Goal: Task Accomplishment & Management: Manage account settings

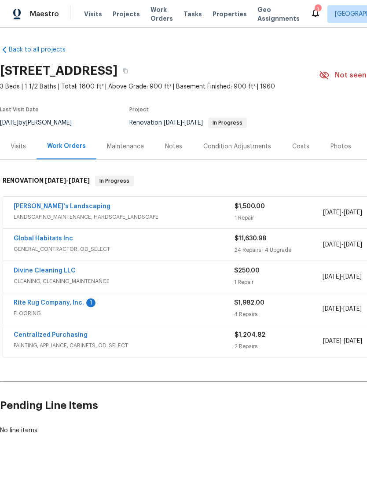
click at [54, 300] on link "Rite Rug Company, Inc." at bounding box center [49, 303] width 70 height 6
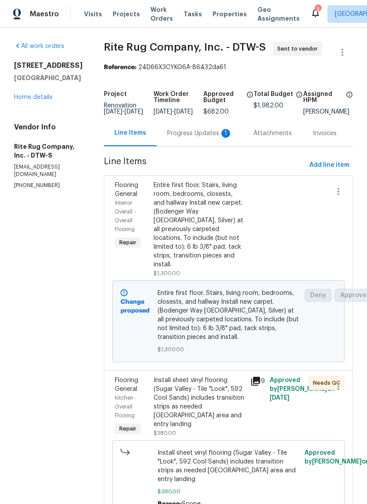
click at [219, 138] on div "Progress Updates 1" at bounding box center [199, 133] width 65 height 9
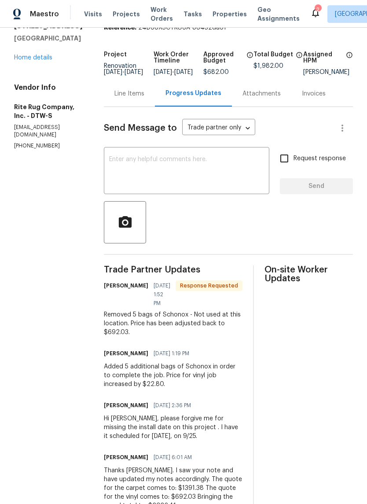
scroll to position [32, 0]
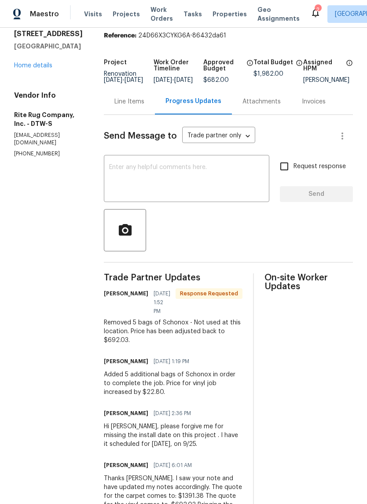
click at [138, 104] on div "Line Items" at bounding box center [130, 101] width 30 height 9
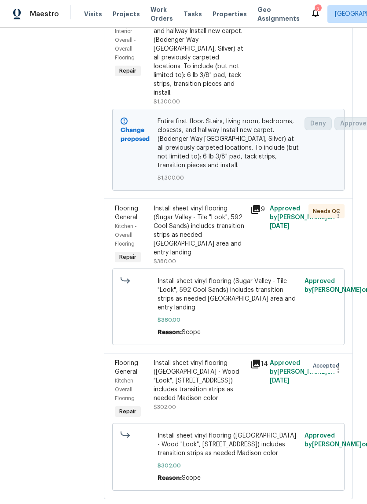
scroll to position [171, 0]
click at [259, 212] on icon at bounding box center [256, 210] width 9 height 9
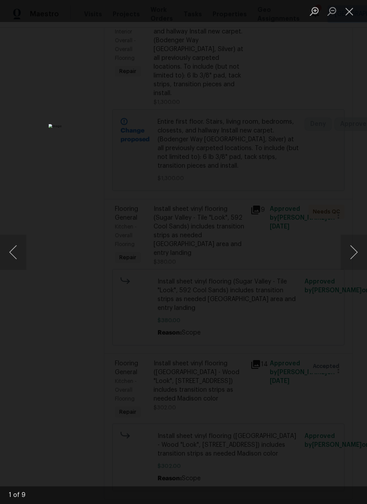
click at [354, 253] on button "Next image" at bounding box center [354, 252] width 26 height 35
click at [346, 255] on button "Next image" at bounding box center [354, 252] width 26 height 35
click at [345, 267] on button "Next image" at bounding box center [354, 252] width 26 height 35
click at [343, 265] on button "Next image" at bounding box center [354, 252] width 26 height 35
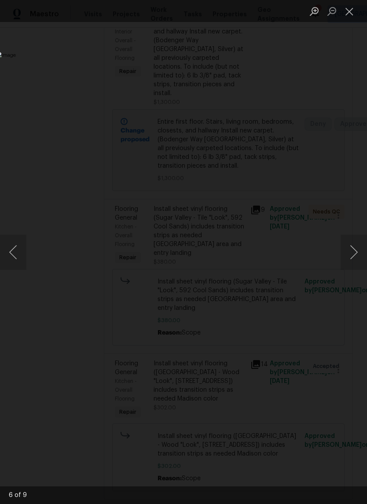
click at [354, 15] on button "Close lightbox" at bounding box center [350, 11] width 18 height 15
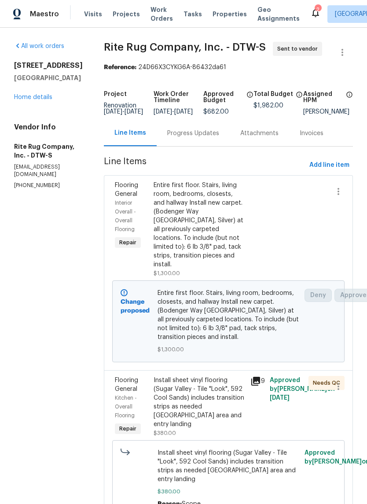
scroll to position [0, 0]
click at [224, 18] on span "Properties" at bounding box center [230, 14] width 34 height 9
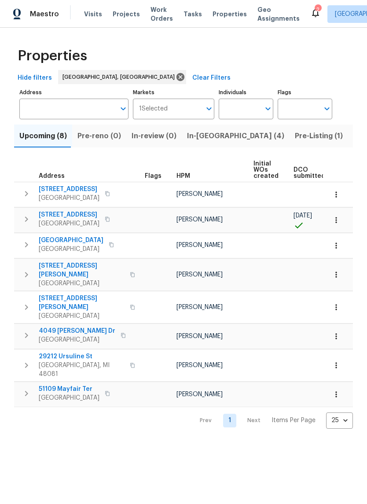
click at [295, 137] on span "Pre-Listing (1)" at bounding box center [319, 136] width 48 height 12
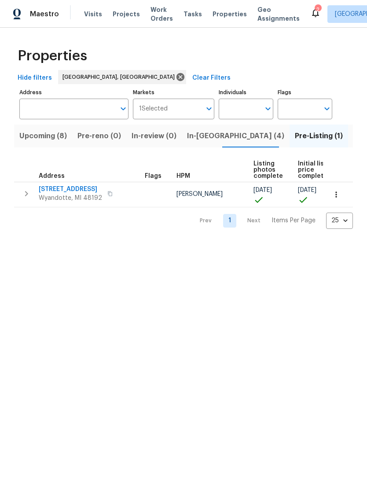
click at [354, 142] on span "Listed (14)" at bounding box center [372, 136] width 37 height 12
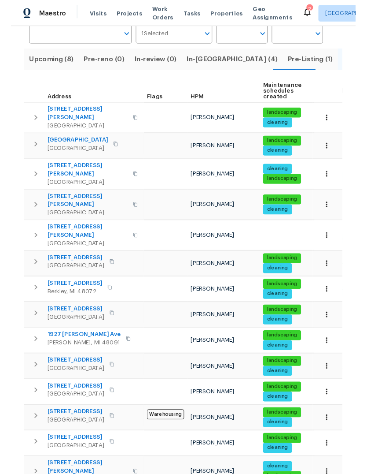
scroll to position [73, 0]
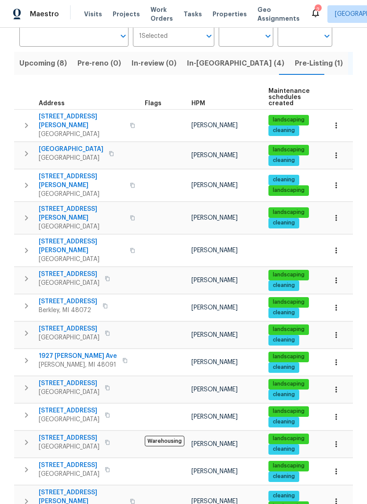
click at [110, 331] on icon "button" at bounding box center [107, 333] width 5 height 5
click at [115, 325] on div "20612 Kingsville St Harper Woods, MI 48225" at bounding box center [88, 334] width 99 height 18
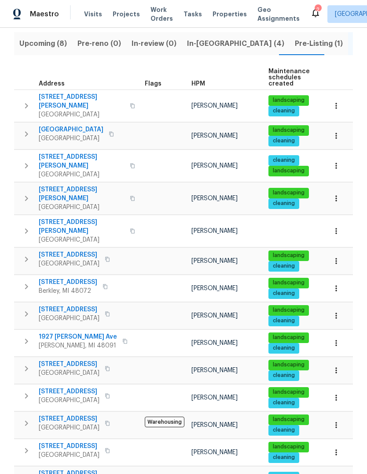
scroll to position [92, 0]
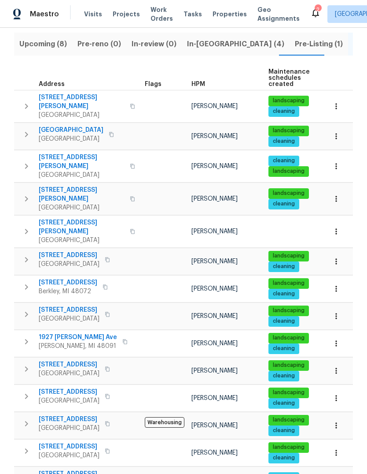
click at [51, 218] on span "[STREET_ADDRESS][PERSON_NAME]" at bounding box center [82, 227] width 86 height 18
click at [127, 221] on button "button" at bounding box center [132, 231] width 11 height 21
click at [130, 229] on icon "button" at bounding box center [132, 231] width 4 height 5
click at [127, 221] on button "button" at bounding box center [132, 231] width 11 height 21
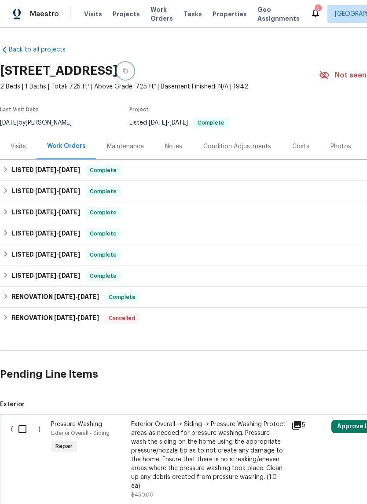
click at [133, 70] on button "button" at bounding box center [126, 71] width 16 height 16
click at [133, 69] on button "button" at bounding box center [126, 71] width 16 height 16
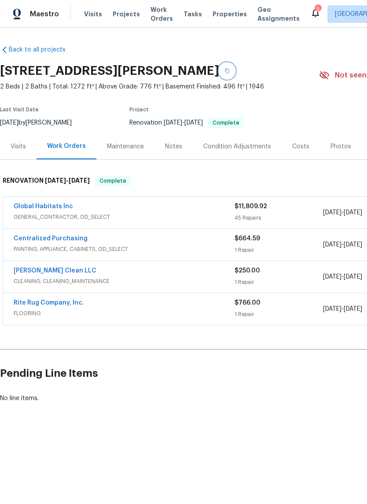
click at [235, 72] on button "button" at bounding box center [227, 71] width 16 height 16
click at [235, 70] on button "button" at bounding box center [227, 71] width 16 height 16
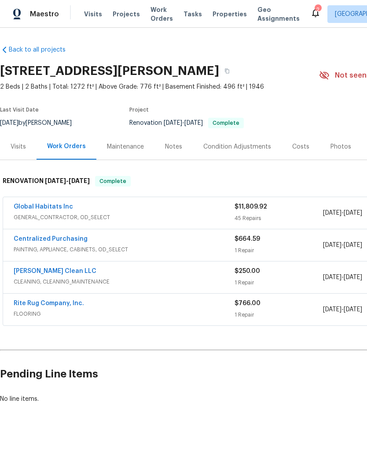
click at [216, 18] on span "Properties" at bounding box center [230, 14] width 34 height 9
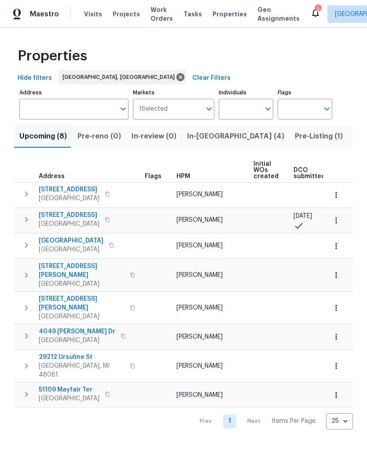
click at [192, 131] on span "In-reno (4)" at bounding box center [235, 136] width 97 height 12
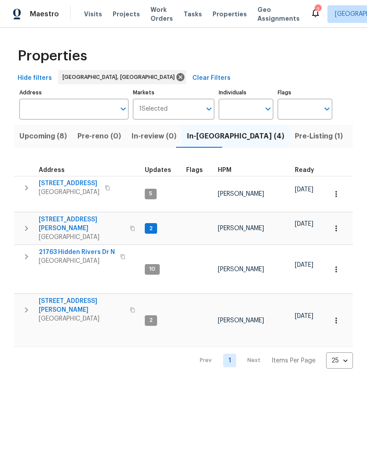
click at [101, 195] on div "14164 Bainbridge St Livonia, MI 48154" at bounding box center [88, 188] width 99 height 18
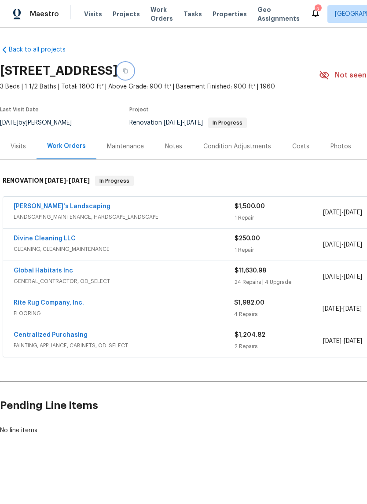
click at [133, 73] on button "button" at bounding box center [126, 71] width 16 height 16
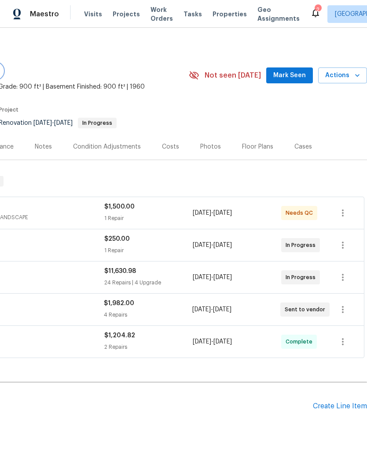
scroll to position [0, 130]
click at [297, 78] on span "Mark Seen" at bounding box center [290, 75] width 33 height 11
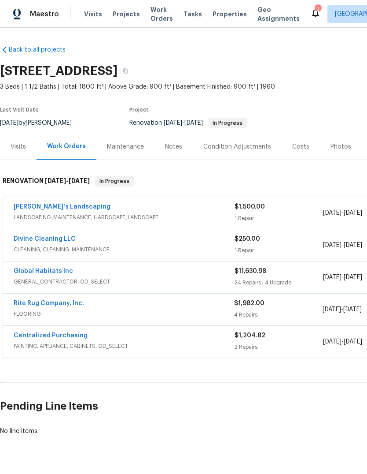
scroll to position [0, 0]
click at [178, 149] on div "Notes" at bounding box center [173, 146] width 17 height 9
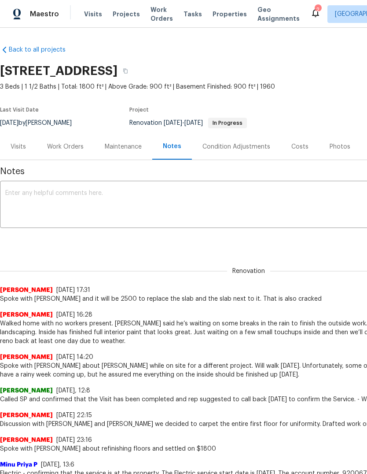
click at [201, 203] on textarea at bounding box center [248, 205] width 487 height 31
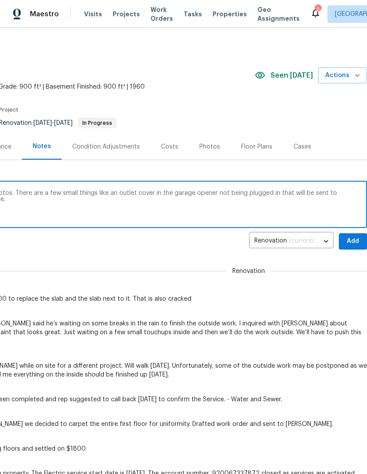
scroll to position [0, 130]
type textarea "Home and everything looks great. Took photos. There are a few small things like…"
click at [355, 242] on span "Add" at bounding box center [353, 241] width 14 height 11
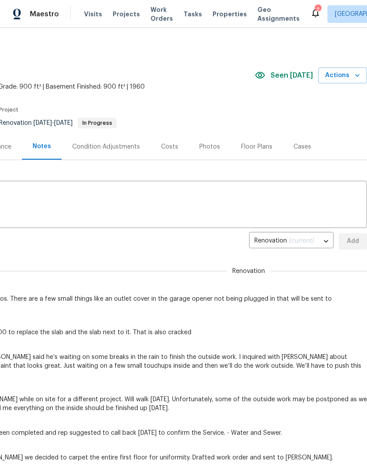
click at [354, 76] on icon "button" at bounding box center [357, 75] width 9 height 9
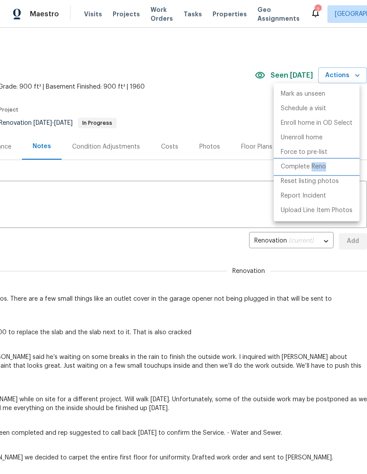
click at [300, 169] on p "Complete Reno" at bounding box center [303, 166] width 45 height 9
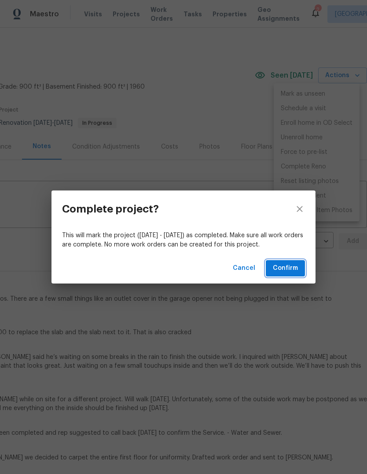
click at [298, 261] on button "Confirm" at bounding box center [285, 268] width 39 height 16
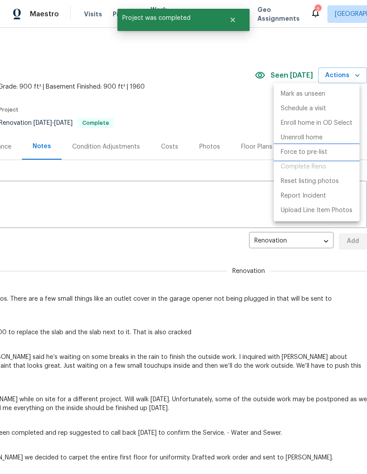
click at [320, 156] on p "Force to pre-list" at bounding box center [304, 152] width 47 height 9
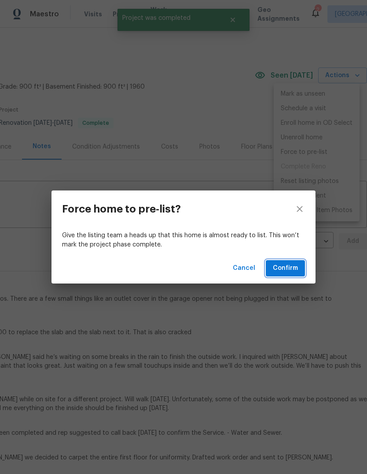
click at [299, 274] on button "Confirm" at bounding box center [285, 268] width 39 height 16
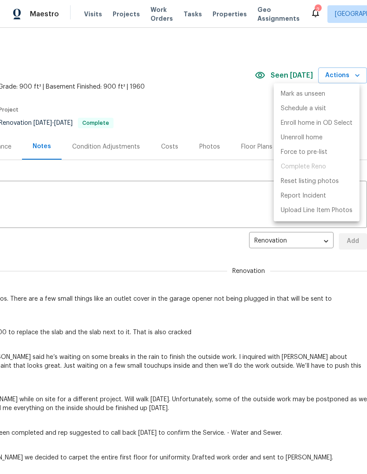
click at [223, 106] on div at bounding box center [183, 237] width 367 height 474
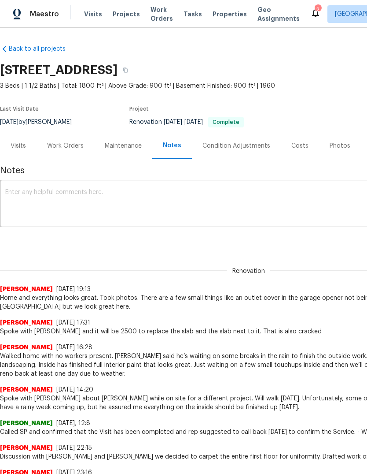
scroll to position [1, 0]
click at [153, 123] on span "Renovation [DATE] - [DATE] Complete" at bounding box center [187, 122] width 115 height 6
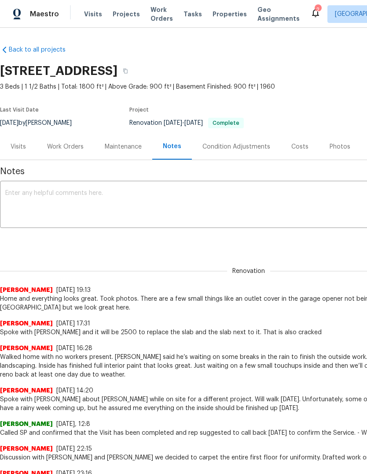
scroll to position [0, 0]
click at [59, 143] on div "Work Orders" at bounding box center [65, 146] width 37 height 9
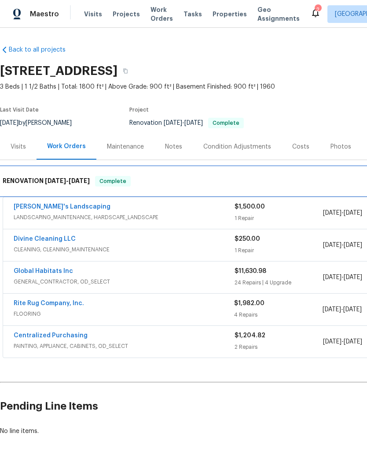
click at [63, 195] on div "RENOVATION [DATE] - [DATE] Complete" at bounding box center [249, 181] width 498 height 28
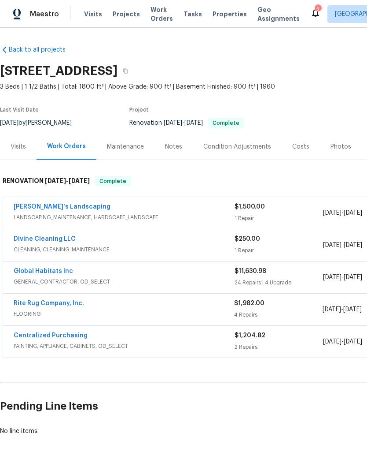
click at [58, 204] on link "[PERSON_NAME]'s Landscaping" at bounding box center [62, 207] width 97 height 6
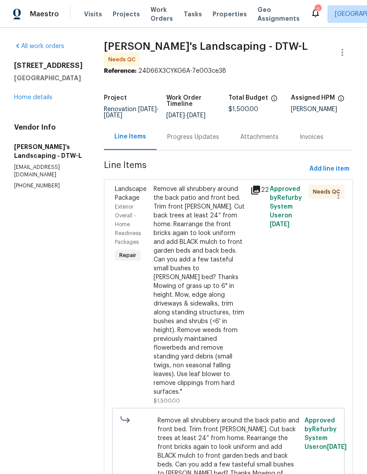
click at [259, 193] on icon at bounding box center [256, 189] width 9 height 9
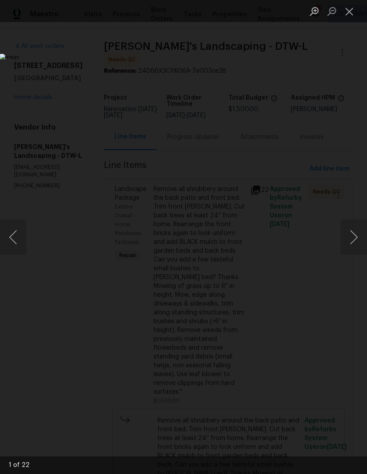
click at [364, 232] on button "Next image" at bounding box center [354, 236] width 26 height 35
click at [358, 232] on button "Next image" at bounding box center [354, 236] width 26 height 35
click at [355, 235] on button "Next image" at bounding box center [354, 236] width 26 height 35
click at [356, 237] on button "Next image" at bounding box center [354, 236] width 26 height 35
click at [354, 243] on button "Next image" at bounding box center [354, 236] width 26 height 35
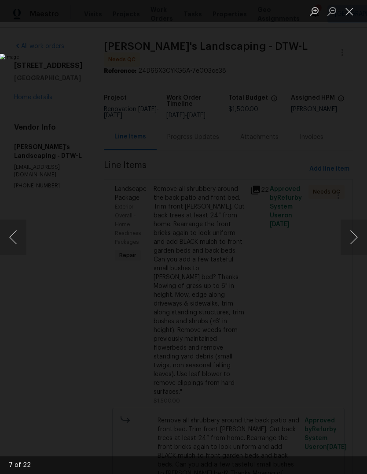
click at [354, 237] on button "Next image" at bounding box center [354, 236] width 26 height 35
click at [353, 237] on button "Next image" at bounding box center [354, 236] width 26 height 35
click at [19, 237] on button "Previous image" at bounding box center [13, 236] width 26 height 35
click at [352, 241] on button "Next image" at bounding box center [354, 236] width 26 height 35
click at [357, 226] on button "Next image" at bounding box center [354, 236] width 26 height 35
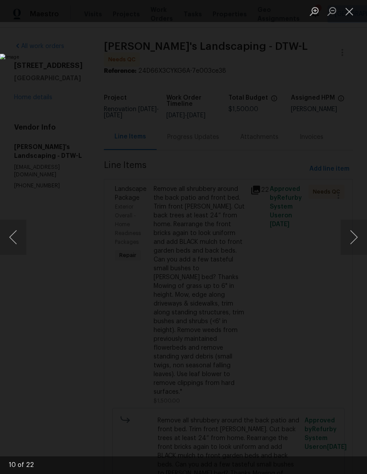
click at [355, 229] on button "Next image" at bounding box center [354, 236] width 26 height 35
click at [353, 245] on button "Next image" at bounding box center [354, 236] width 26 height 35
click at [354, 241] on button "Next image" at bounding box center [354, 236] width 26 height 35
click at [353, 240] on button "Next image" at bounding box center [354, 236] width 26 height 35
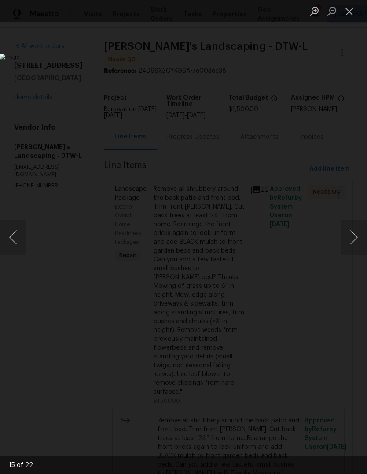
click at [352, 240] on button "Next image" at bounding box center [354, 236] width 26 height 35
click at [352, 15] on button "Close lightbox" at bounding box center [350, 11] width 18 height 15
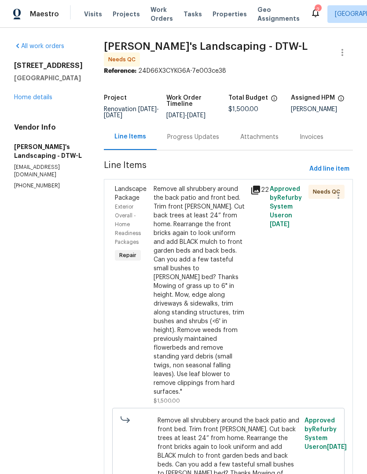
click at [204, 239] on div "Remove all shrubbery around the back patio and front bed. Trim front [PERSON_NA…" at bounding box center [200, 290] width 92 height 211
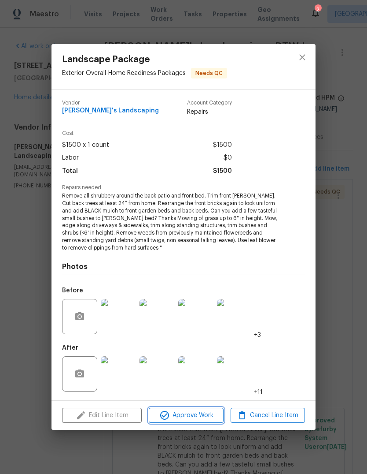
click at [207, 413] on span "Approve Work" at bounding box center [186, 415] width 69 height 11
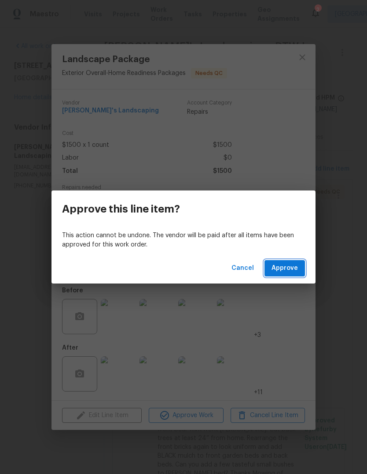
click at [296, 265] on span "Approve" at bounding box center [285, 268] width 26 height 11
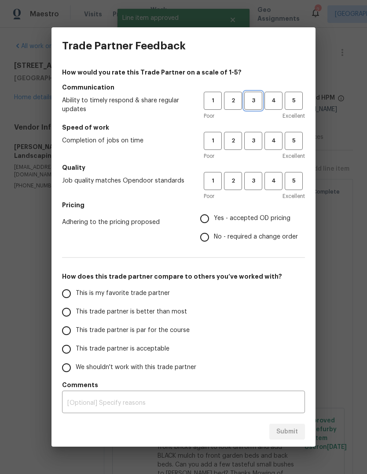
click at [259, 102] on span "3" at bounding box center [253, 101] width 16 height 10
click at [254, 137] on span "3" at bounding box center [253, 141] width 16 height 10
click at [260, 173] on button "3" at bounding box center [254, 181] width 18 height 18
click at [249, 222] on span "Yes - accepted OD pricing" at bounding box center [252, 218] width 77 height 9
click at [214, 222] on input "Yes - accepted OD pricing" at bounding box center [205, 218] width 19 height 19
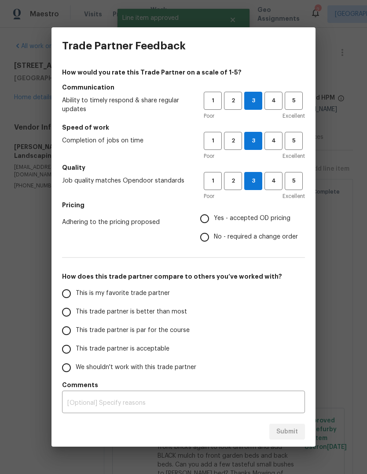
radio input "true"
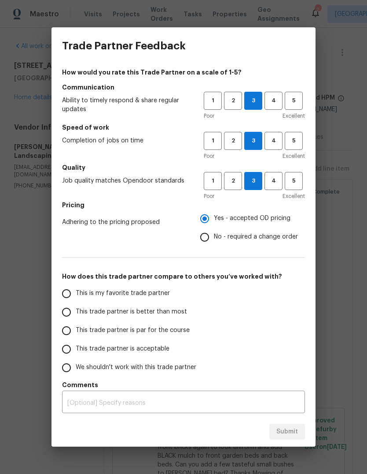
click at [163, 332] on span "This trade partner is par for the course" at bounding box center [133, 330] width 114 height 9
click at [76, 332] on input "This trade partner is par for the course" at bounding box center [66, 330] width 19 height 19
click at [294, 425] on button "Submit" at bounding box center [288, 431] width 36 height 16
radio input "true"
radio input "false"
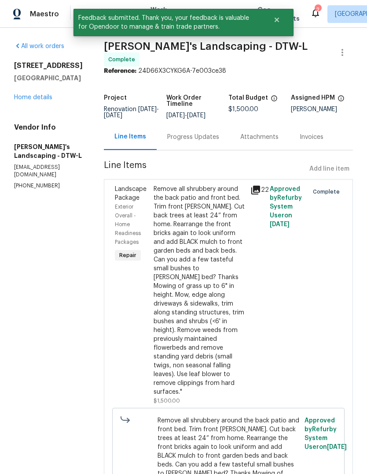
click at [43, 100] on link "Home details" at bounding box center [33, 97] width 38 height 6
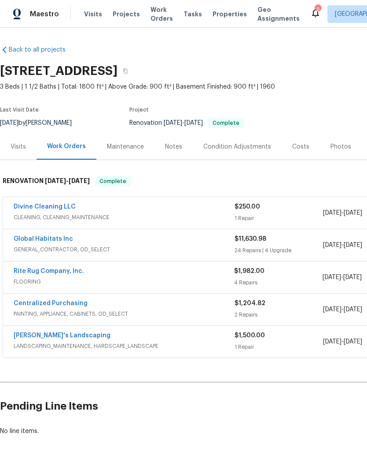
click at [311, 8] on icon at bounding box center [316, 12] width 11 height 11
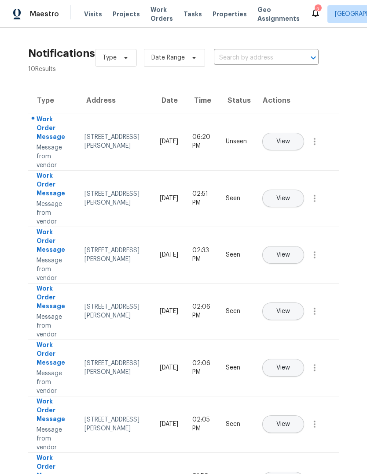
click at [311, 9] on icon at bounding box center [316, 12] width 11 height 11
click at [312, 14] on icon at bounding box center [315, 13] width 7 height 9
click at [311, 17] on icon at bounding box center [316, 12] width 11 height 11
click at [311, 7] on icon at bounding box center [316, 12] width 11 height 11
click at [312, 17] on icon at bounding box center [315, 13] width 7 height 9
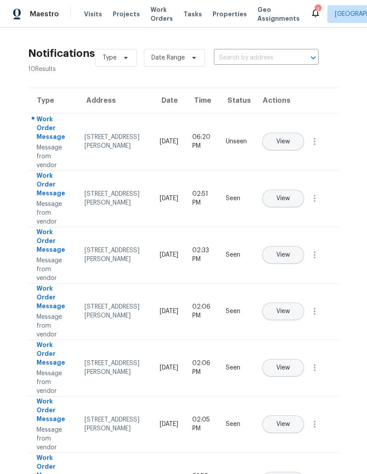
click at [304, 133] on button "View" at bounding box center [284, 142] width 42 height 18
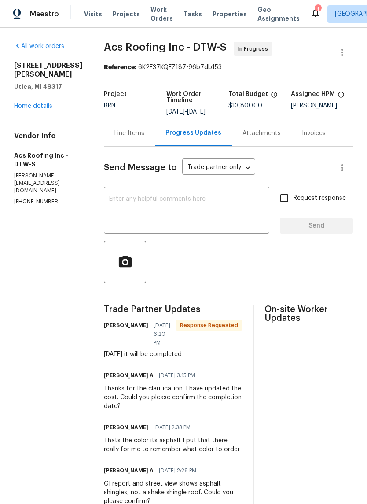
click at [220, 18] on span "Properties" at bounding box center [230, 14] width 34 height 9
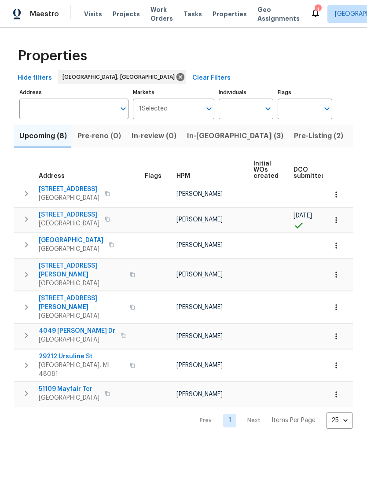
click at [289, 144] on button "Pre-Listing (2)" at bounding box center [319, 136] width 60 height 23
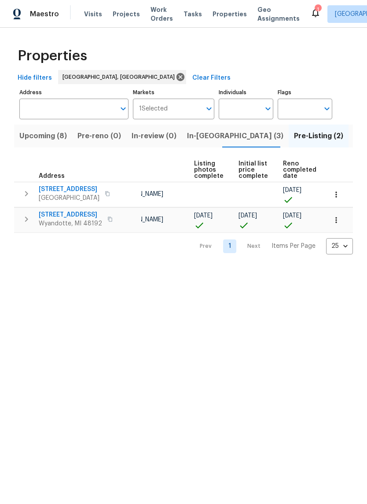
scroll to position [0, 59]
click at [202, 141] on span "In-[GEOGRAPHIC_DATA] (3)" at bounding box center [235, 136] width 96 height 12
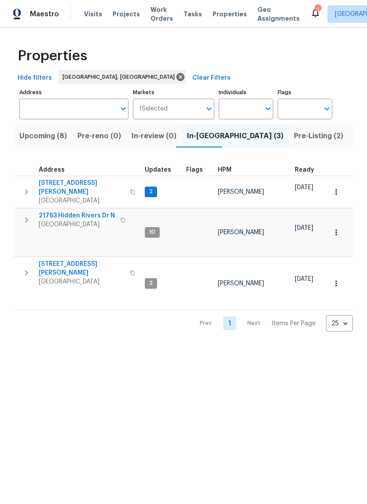
click at [48, 138] on span "Upcoming (8)" at bounding box center [43, 136] width 48 height 12
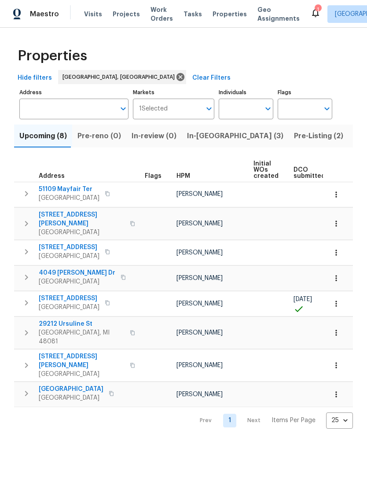
scroll to position [0, 0]
click at [205, 141] on span "In-[GEOGRAPHIC_DATA] (3)" at bounding box center [235, 136] width 96 height 12
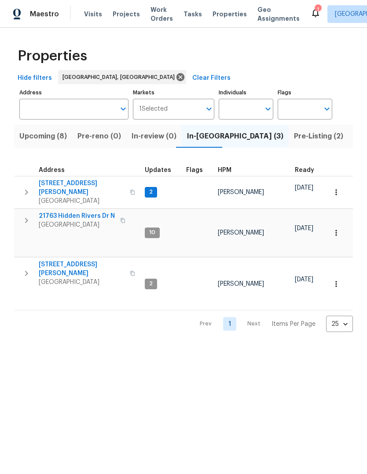
click at [86, 188] on span "[STREET_ADDRESS][PERSON_NAME]" at bounding box center [82, 188] width 86 height 18
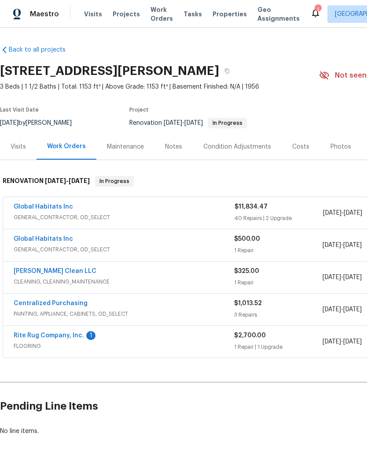
click at [60, 338] on link "Rite Rug Company, Inc." at bounding box center [49, 335] width 70 height 6
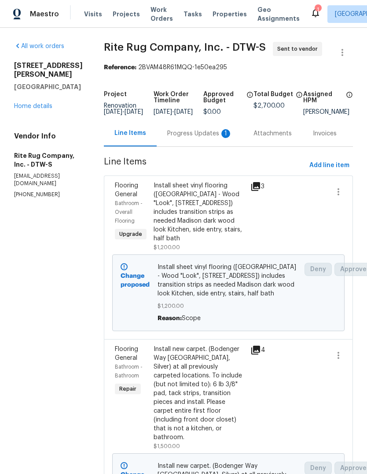
click at [224, 138] on div "Progress Updates 1" at bounding box center [199, 133] width 65 height 9
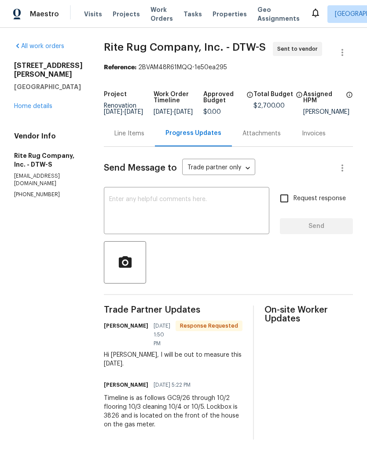
click at [26, 106] on div "All work orders [STREET_ADDRESS][PERSON_NAME] Home details Vendor Info Rite Rug…" at bounding box center [48, 120] width 69 height 156
click at [22, 103] on link "Home details" at bounding box center [33, 106] width 38 height 6
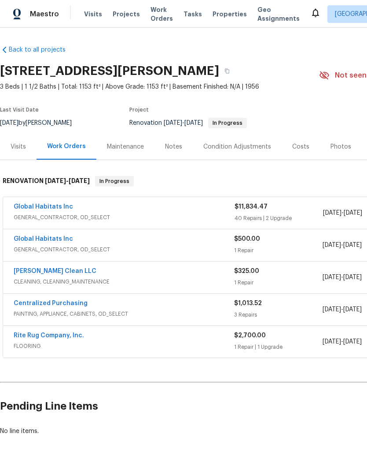
click at [228, 14] on span "Properties" at bounding box center [230, 14] width 34 height 9
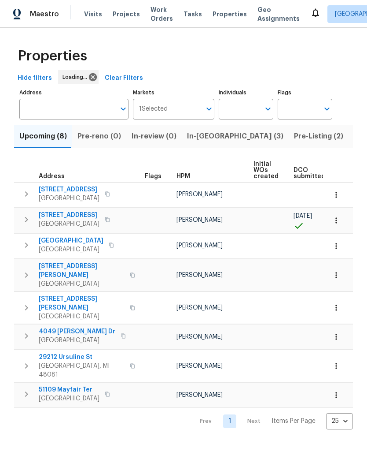
click at [207, 137] on span "In-[GEOGRAPHIC_DATA] (3)" at bounding box center [235, 136] width 96 height 12
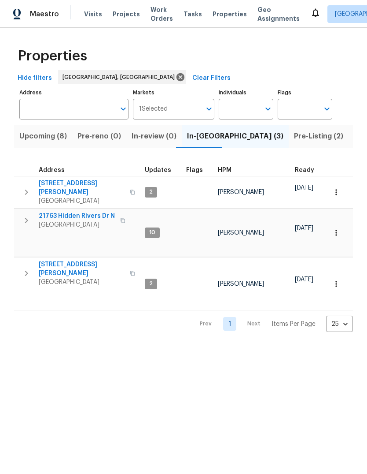
click at [294, 139] on span "Pre-Listing (2)" at bounding box center [318, 136] width 49 height 12
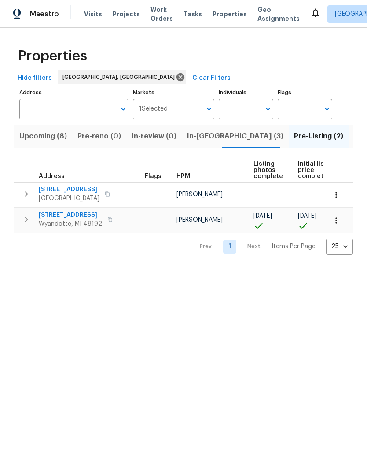
click at [207, 135] on span "In-[GEOGRAPHIC_DATA] (3)" at bounding box center [235, 136] width 96 height 12
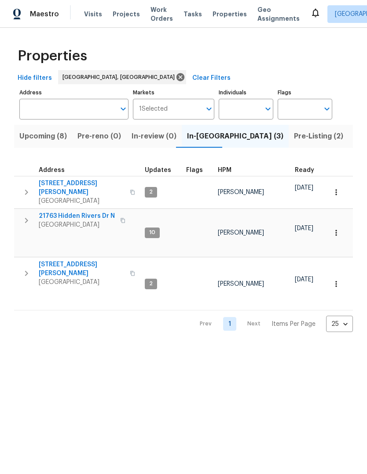
click at [84, 260] on span "[STREET_ADDRESS][PERSON_NAME]" at bounding box center [82, 269] width 86 height 18
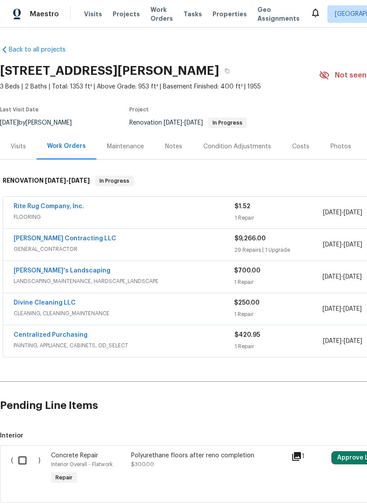
click at [175, 157] on div "Notes" at bounding box center [174, 146] width 38 height 26
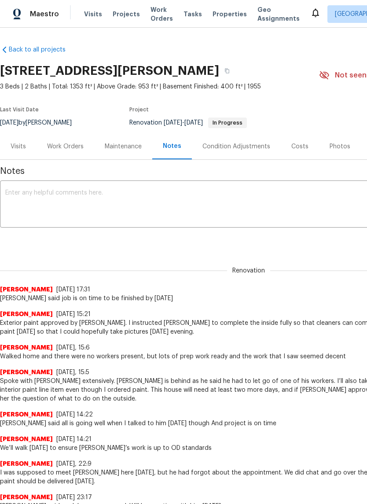
click at [189, 206] on textarea at bounding box center [248, 205] width 487 height 31
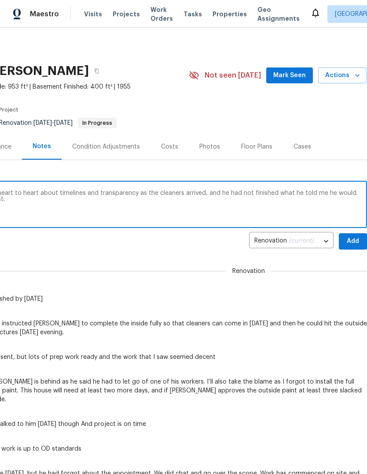
scroll to position [0, 130]
type textarea "[PERSON_NAME] [DATE] and had to have a heart to heart about timelines and trans…"
click at [357, 242] on span "Add" at bounding box center [353, 241] width 14 height 11
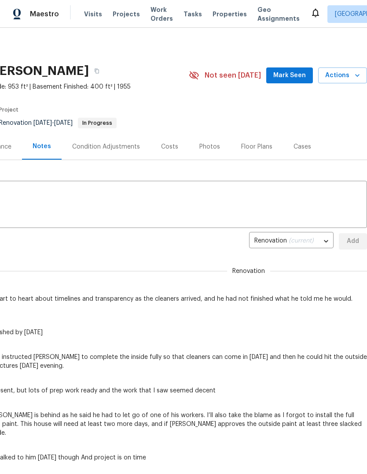
click at [296, 77] on span "Mark Seen" at bounding box center [290, 75] width 33 height 11
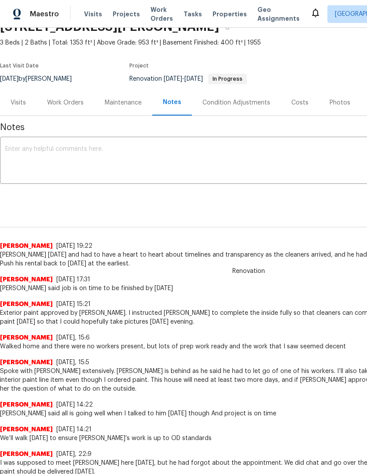
scroll to position [45, 0]
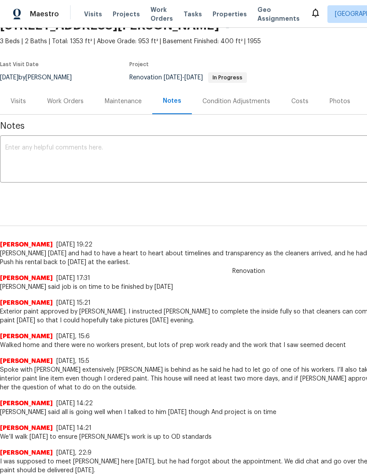
click at [76, 100] on div "Work Orders" at bounding box center [65, 101] width 37 height 9
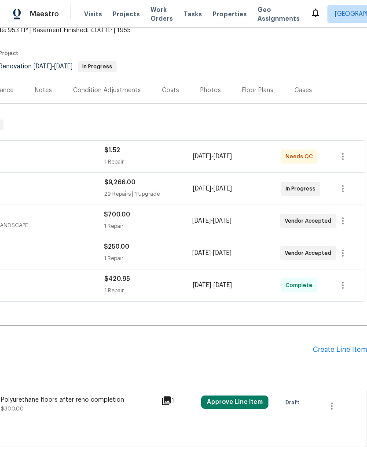
scroll to position [56, 130]
click at [345, 189] on icon "button" at bounding box center [343, 188] width 11 height 11
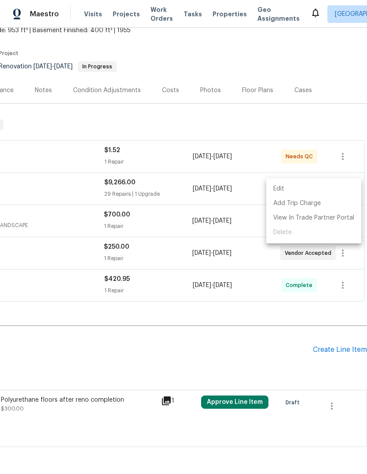
click at [333, 189] on li "Edit" at bounding box center [314, 189] width 95 height 15
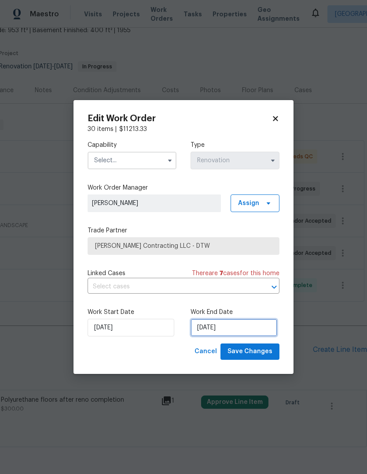
click at [231, 326] on input "[DATE]" at bounding box center [234, 328] width 87 height 18
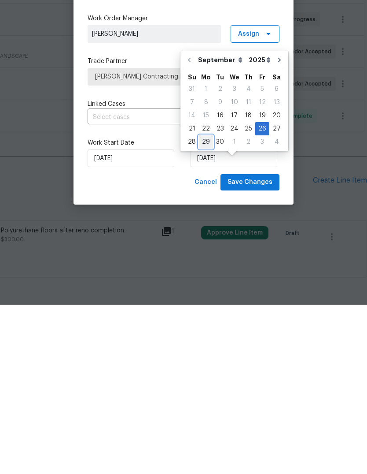
click at [205, 305] on div "29" at bounding box center [206, 311] width 14 height 12
type input "[DATE]"
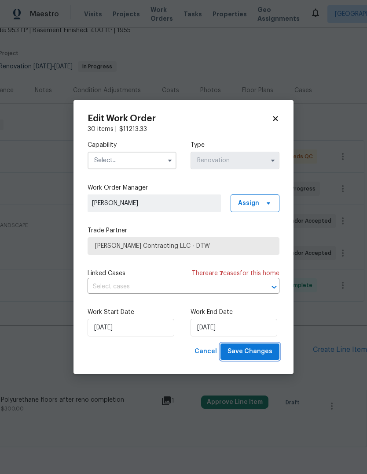
click at [255, 350] on span "Save Changes" at bounding box center [250, 351] width 45 height 11
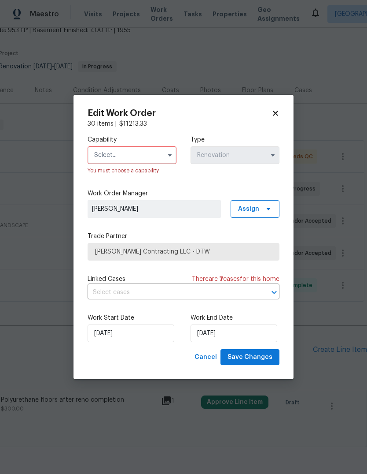
click at [144, 160] on input "text" at bounding box center [132, 155] width 89 height 18
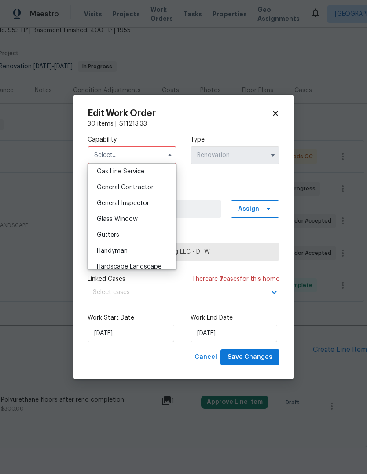
scroll to position [418, 0]
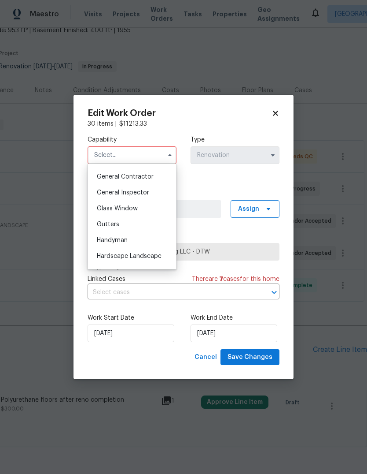
click at [144, 178] on span "General Contractor" at bounding box center [125, 177] width 57 height 6
type input "General Contractor"
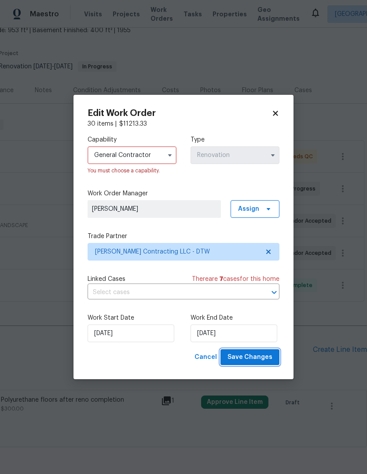
click at [268, 360] on span "Save Changes" at bounding box center [250, 357] width 45 height 11
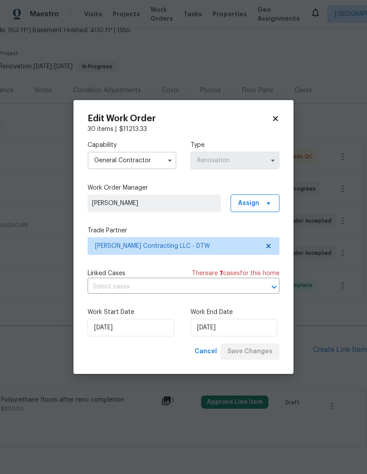
click at [262, 355] on div "Cancel Save Changes" at bounding box center [235, 351] width 89 height 16
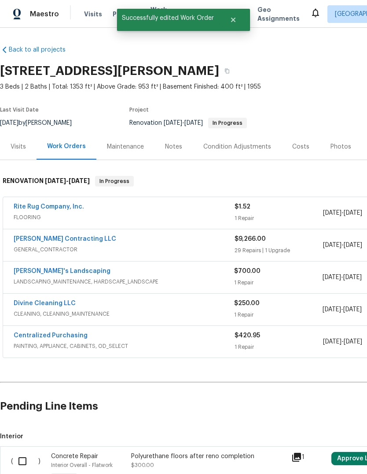
scroll to position [0, 0]
click at [43, 204] on link "Rite Rug Company, Inc." at bounding box center [49, 207] width 70 height 6
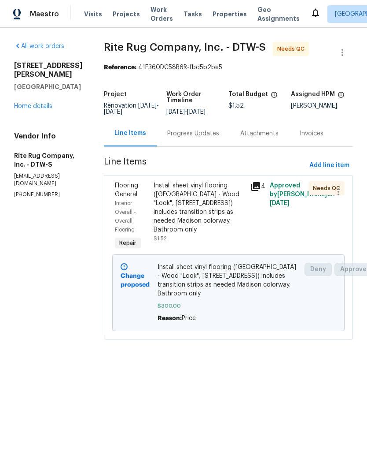
click at [210, 138] on div "Progress Updates" at bounding box center [193, 133] width 52 height 9
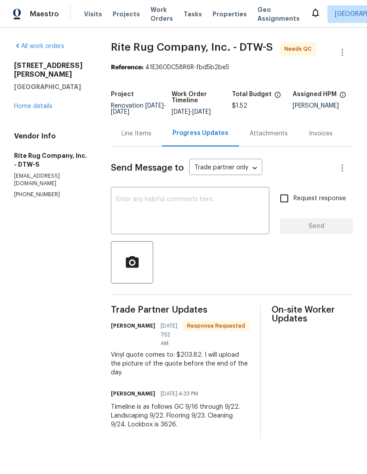
click at [145, 138] on div "Line Items" at bounding box center [137, 133] width 30 height 9
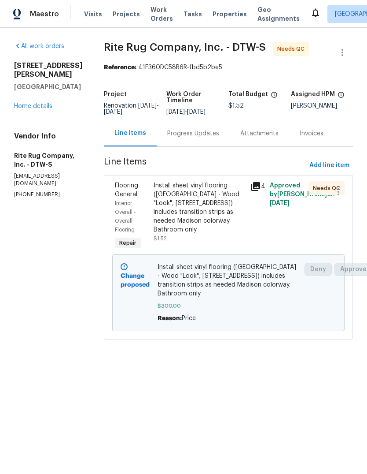
click at [224, 216] on div "Install sheet vinyl flooring ([GEOGRAPHIC_DATA] - Wood "Look", [STREET_ADDRESS]…" at bounding box center [200, 207] width 92 height 53
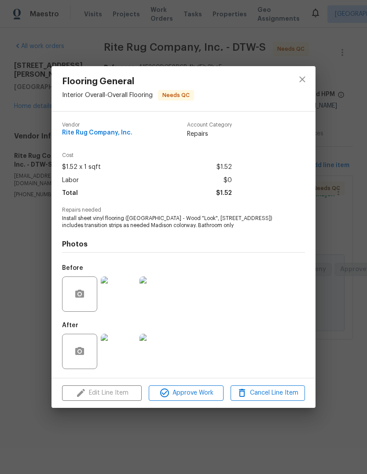
click at [78, 398] on div "Edit Line Item Approve Work Cancel Line Item" at bounding box center [184, 393] width 264 height 30
click at [297, 79] on icon "close" at bounding box center [302, 79] width 11 height 11
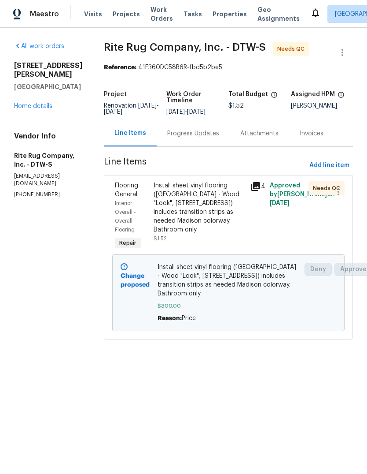
click at [223, 11] on span "Properties" at bounding box center [230, 14] width 34 height 9
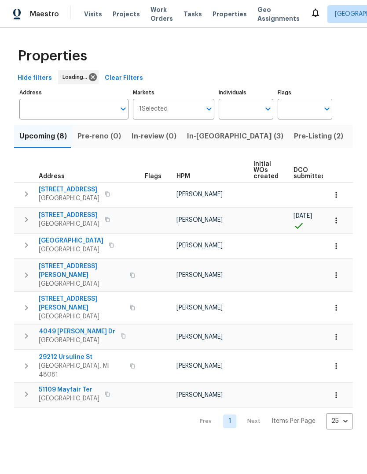
click at [220, 137] on button "In-[GEOGRAPHIC_DATA] (3)" at bounding box center [235, 136] width 107 height 23
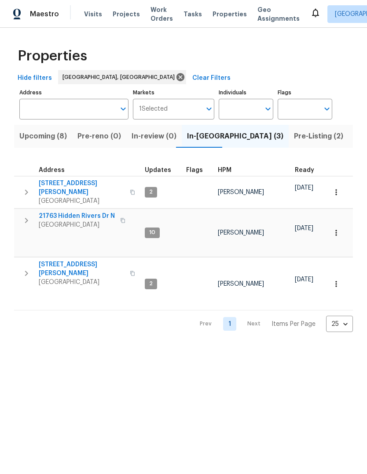
click at [294, 139] on span "Pre-Listing (2)" at bounding box center [318, 136] width 49 height 12
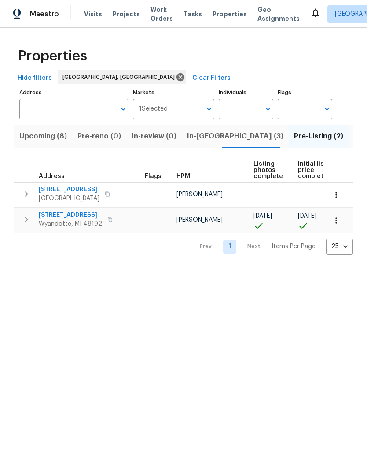
click at [349, 145] on button "Listed (14)" at bounding box center [373, 136] width 48 height 23
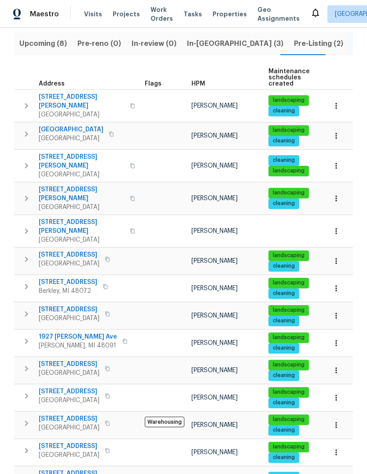
scroll to position [92, 0]
